Goal: Task Accomplishment & Management: Manage account settings

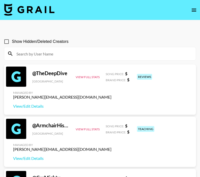
click at [193, 9] on icon "open drawer" at bounding box center [194, 10] width 5 height 3
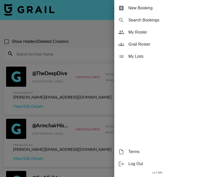
click at [157, 36] on div "My Roster" at bounding box center [157, 32] width 86 height 12
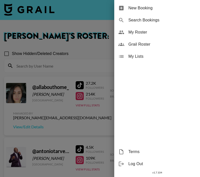
click at [102, 25] on div at bounding box center [100, 88] width 200 height 177
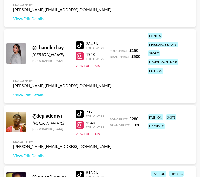
scroll to position [381, 0]
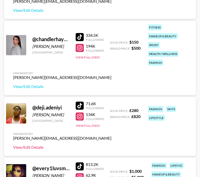
click at [33, 148] on link "View/Edit Details" at bounding box center [62, 147] width 98 height 5
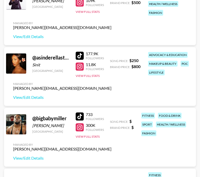
scroll to position [0, 0]
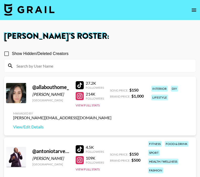
click at [64, 68] on input at bounding box center [102, 66] width 179 height 8
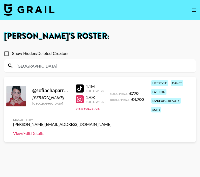
click at [37, 134] on link "View/Edit Details" at bounding box center [62, 133] width 98 height 5
click at [42, 66] on input "[GEOGRAPHIC_DATA]" at bounding box center [102, 66] width 179 height 8
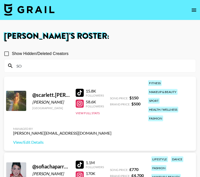
type input "S"
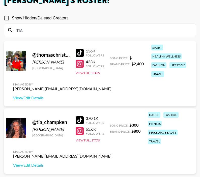
scroll to position [42, 0]
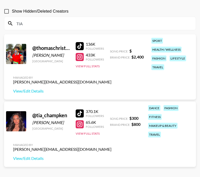
type input "TIA"
click at [38, 159] on link "View/Edit Details" at bounding box center [62, 158] width 98 height 5
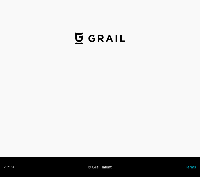
select select "GBP"
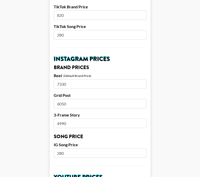
scroll to position [201, 0]
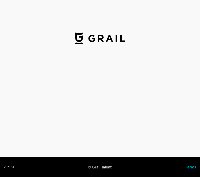
select select "GBP"
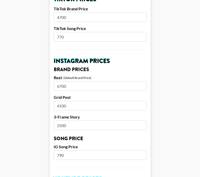
scroll to position [200, 0]
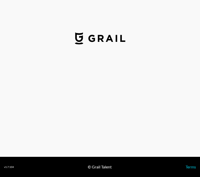
select select "USD"
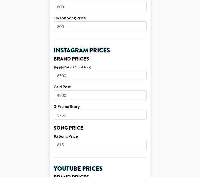
scroll to position [221, 0]
